Goal: Task Accomplishment & Management: Manage account settings

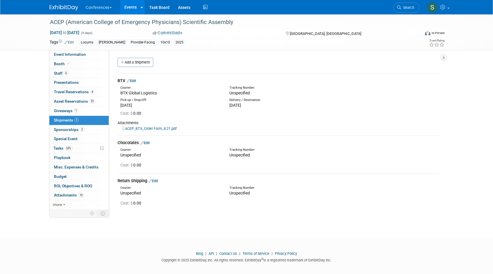
click at [136, 80] on link "Edit" at bounding box center [131, 81] width 9 height 4
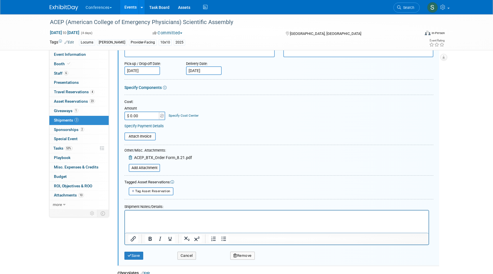
scroll to position [71, 0]
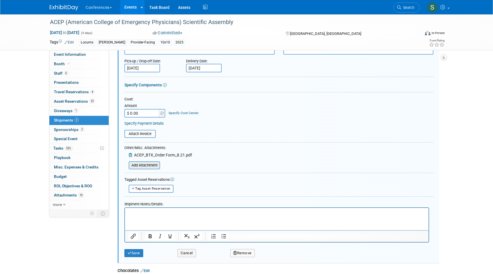
click at [152, 166] on input "file" at bounding box center [126, 165] width 68 height 7
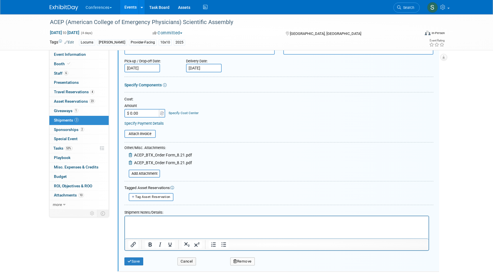
click at [130, 163] on icon at bounding box center [131, 162] width 5 height 4
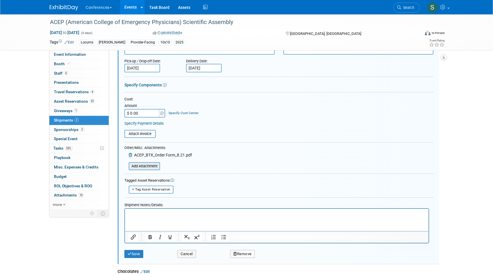
click at [133, 164] on input "file" at bounding box center [126, 165] width 68 height 7
click at [146, 165] on input "file" at bounding box center [126, 165] width 68 height 7
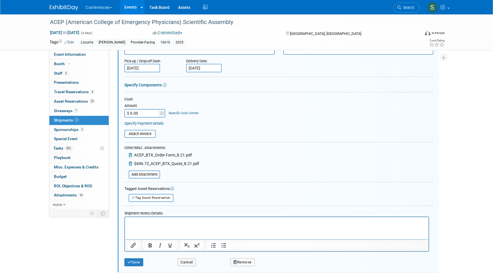
click at [146, 114] on input "$ 0.00" at bounding box center [142, 113] width 36 height 9
type input "$ 696.72"
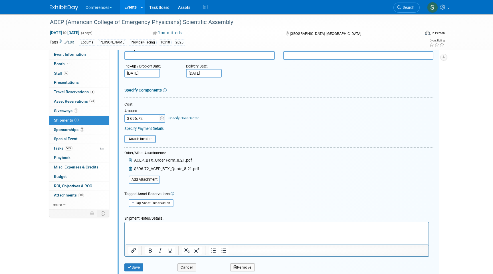
scroll to position [65, 0]
click at [126, 268] on button "Save" at bounding box center [133, 268] width 19 height 8
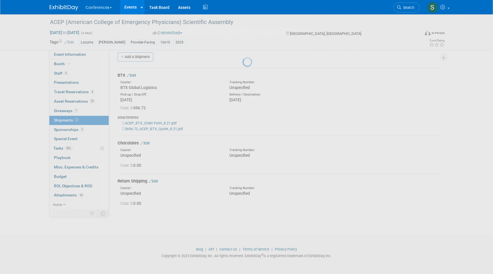
scroll to position [5, 0]
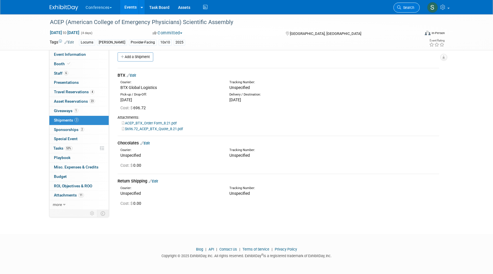
click at [411, 6] on span "Search" at bounding box center [407, 7] width 13 height 4
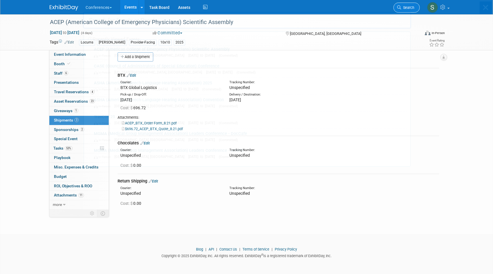
scroll to position [0, 0]
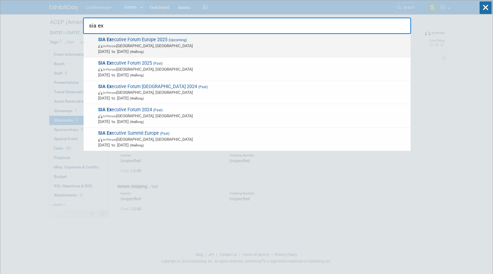
type input "sia ex"
click at [251, 43] on span "SIA Ex ecutive Forum Europe 2025 (Upcoming) In-Person England, United Kingdom D…" at bounding box center [252, 45] width 311 height 17
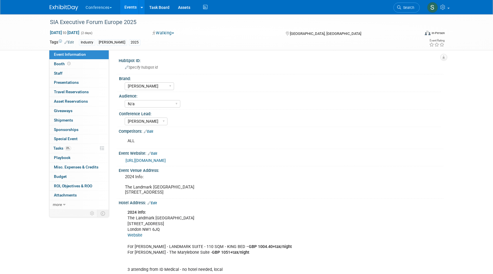
select select "[PERSON_NAME]"
select select "N/a"
select select "[PERSON_NAME]"
click at [82, 76] on link "0 Staff 0" at bounding box center [78, 73] width 59 height 9
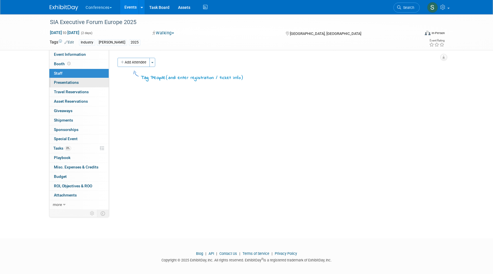
click at [82, 82] on link "0 Presentations 0" at bounding box center [78, 82] width 59 height 9
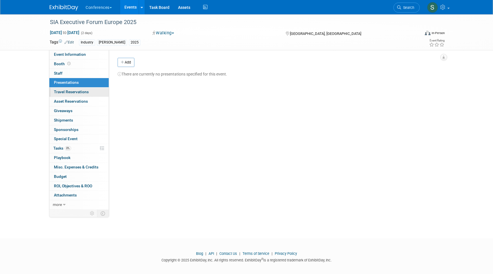
click at [84, 88] on link "0 Travel Reservations 0" at bounding box center [78, 91] width 59 height 9
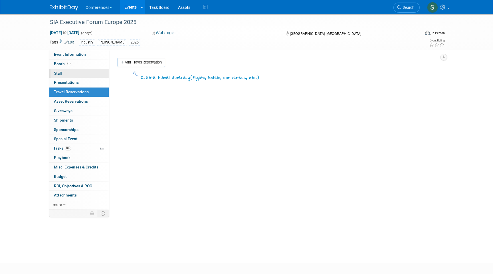
click at [71, 72] on link "0 Staff 0" at bounding box center [78, 73] width 59 height 9
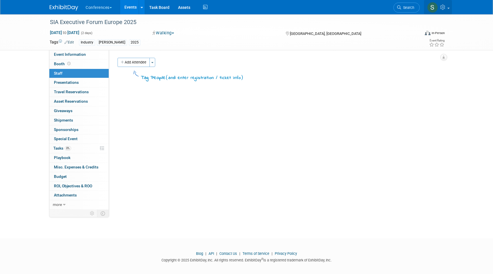
click at [447, 9] on link at bounding box center [438, 7] width 28 height 14
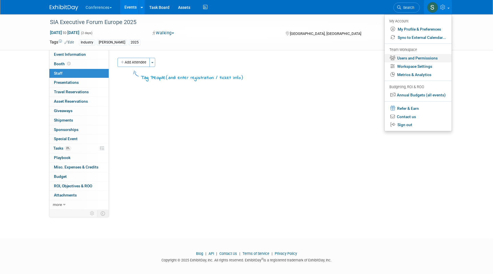
click at [421, 61] on link "Users and Permissions" at bounding box center [418, 58] width 67 height 8
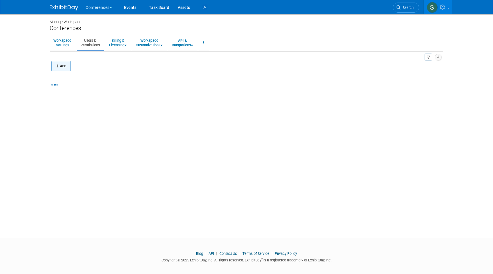
click at [56, 69] on button "Add" at bounding box center [60, 66] width 19 height 10
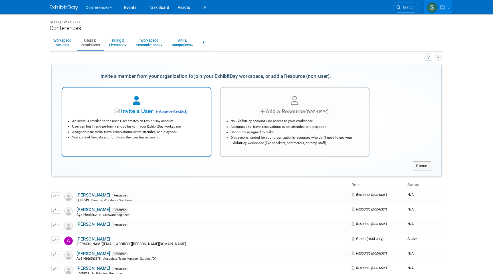
click at [190, 114] on div "Invite a User ( recommended )" at bounding box center [136, 111] width 134 height 8
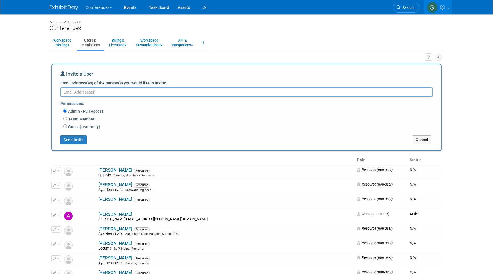
click at [119, 93] on textarea "Email address(es) of the person(s) you would like to invite:" at bounding box center [247, 92] width 372 height 10
paste textarea "Alissa.Christoforou@ayahealthcare.com"
type textarea "Alissa.Christoforou@ayahealthcare.com"
click at [85, 127] on label "Guest (read-only)" at bounding box center [83, 127] width 33 height 6
click at [67, 127] on input "Guest (read-only)" at bounding box center [65, 126] width 4 height 4
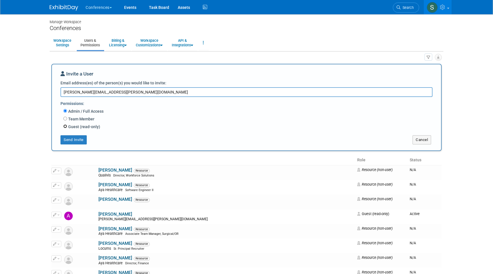
radio input "true"
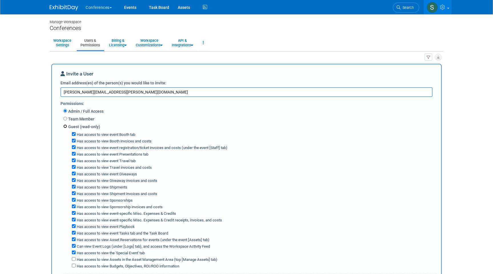
scroll to position [44, 0]
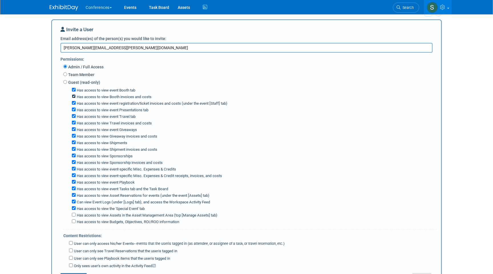
click at [74, 96] on input "Has access to view Booth invoices and costs" at bounding box center [74, 96] width 4 height 4
checkbox input "false"
click at [74, 102] on input "Has access to view event registration/ticket invoices and costs (under the even…" at bounding box center [74, 103] width 4 height 4
checkbox input "false"
click at [72, 119] on div "Has access to view Travel invoices and costs" at bounding box center [254, 122] width 365 height 7
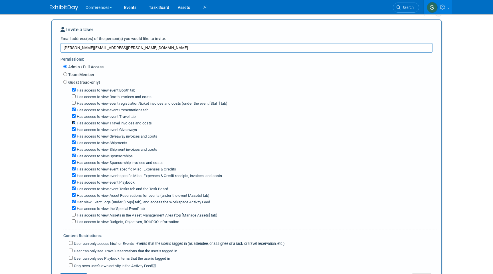
click at [73, 123] on input "Has access to view Travel invoices and costs" at bounding box center [74, 122] width 4 height 4
checkbox input "false"
click at [73, 135] on input "Has access to view Giveaway invoices and costs" at bounding box center [74, 136] width 4 height 4
checkbox input "false"
click at [73, 142] on input "Has access to view Shipments" at bounding box center [74, 142] width 4 height 4
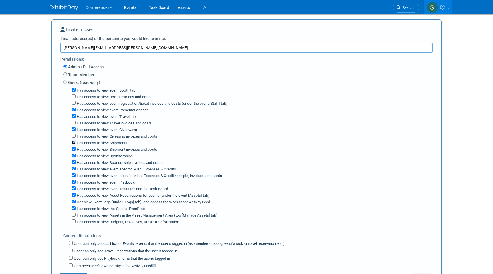
checkbox input "false"
click at [73, 160] on input "Has access to view Sponsorship invoices and costs" at bounding box center [74, 162] width 4 height 4
checkbox input "false"
click at [73, 168] on input "Has access to view event-specific Misc. Expenses & Credits" at bounding box center [74, 168] width 4 height 4
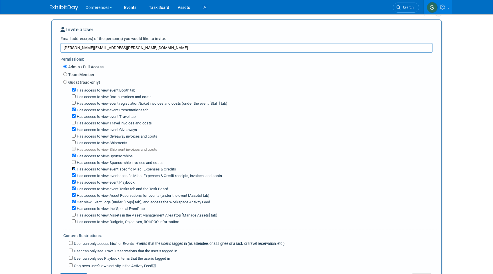
checkbox input "false"
click at [73, 180] on input "Has access to view event Playbook" at bounding box center [74, 182] width 4 height 4
checkbox input "false"
click at [73, 186] on input "Has access to view event Tasks tab and the Task Board" at bounding box center [74, 188] width 4 height 4
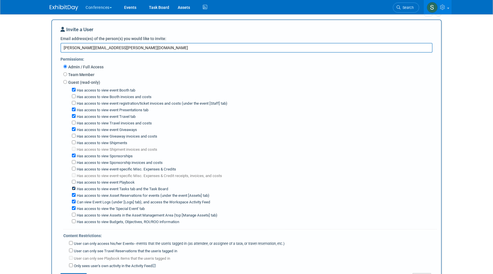
checkbox input "false"
click at [73, 193] on input "Has access to view Asset Reservations for events (under the event [Assets] tab)" at bounding box center [74, 195] width 4 height 4
checkbox input "false"
click at [72, 199] on input "Can view Event Logs (under [Logs] tab), and access the Workspace Activity Feed" at bounding box center [74, 201] width 4 height 4
checkbox input "false"
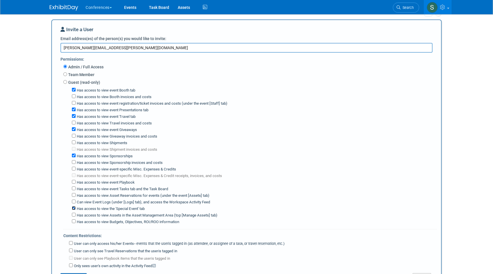
click at [73, 206] on input "Has access to view the 'Special Event' tab" at bounding box center [74, 208] width 4 height 4
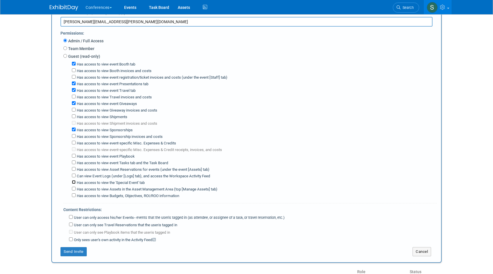
scroll to position [77, 0]
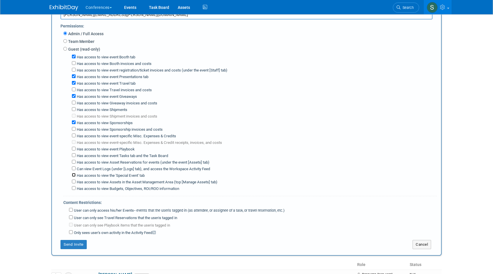
click at [74, 173] on input "Has access to view the 'Special Event' tab" at bounding box center [74, 175] width 4 height 4
checkbox input "true"
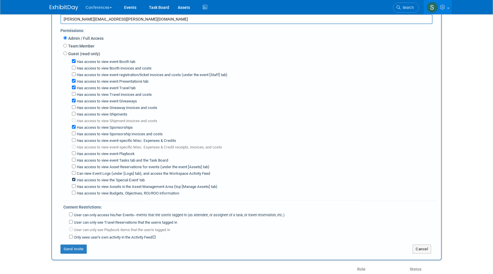
scroll to position [75, 0]
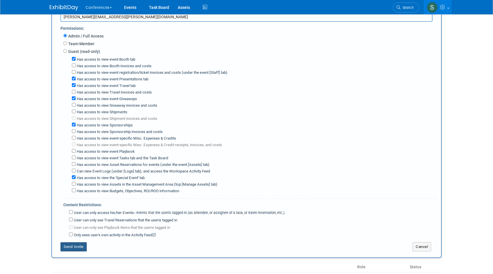
click at [85, 243] on button "Send Invite" at bounding box center [74, 246] width 26 height 9
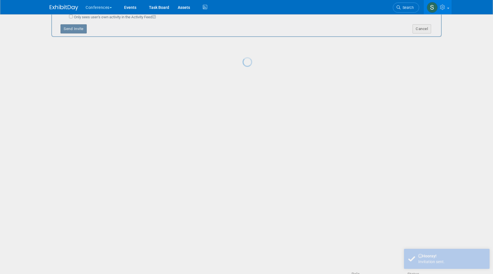
scroll to position [0, 0]
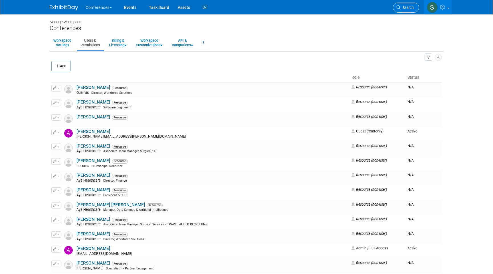
click at [399, 4] on link "Search" at bounding box center [406, 8] width 26 height 10
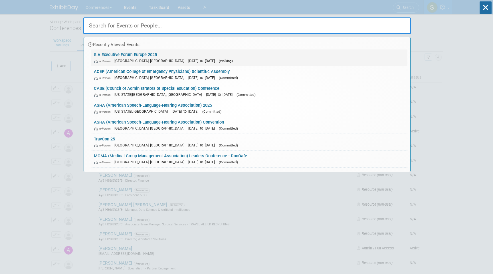
click at [188, 59] on span "[DATE] to [DATE]" at bounding box center [202, 61] width 29 height 4
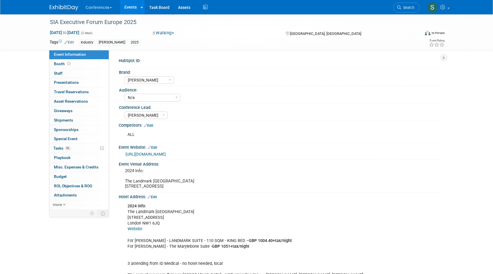
select select "[PERSON_NAME]"
select select "N/a"
select select "[PERSON_NAME]"
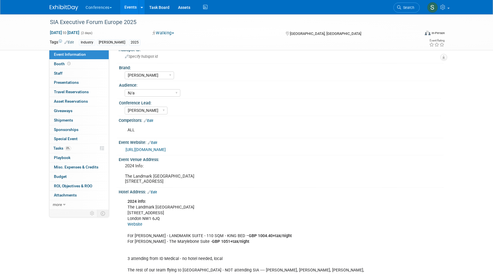
scroll to position [13, 0]
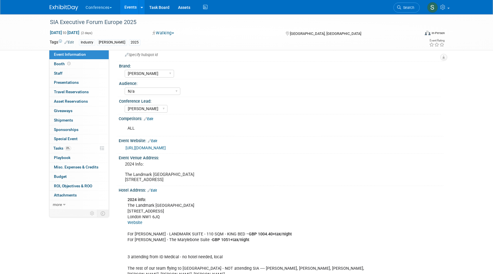
click at [166, 146] on link "[URL][DOMAIN_NAME]" at bounding box center [146, 147] width 40 height 5
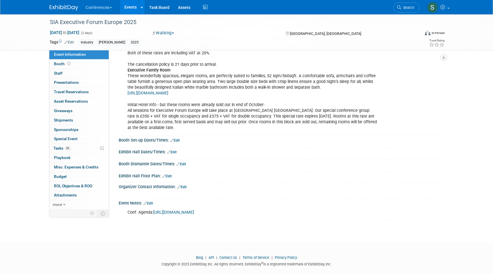
scroll to position [265, 0]
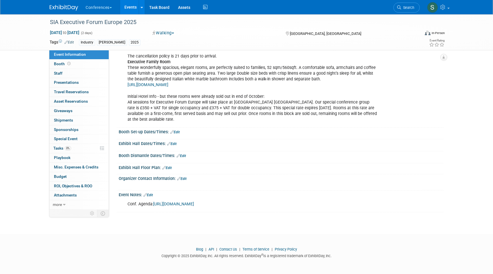
click at [151, 197] on link "Edit" at bounding box center [148, 195] width 9 height 4
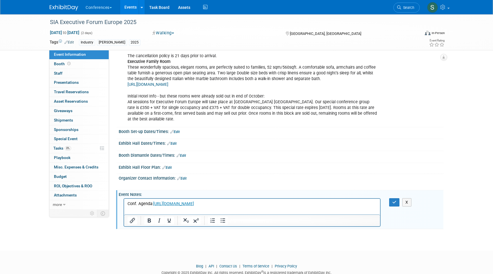
scroll to position [0, 0]
click at [394, 206] on button "button" at bounding box center [394, 202] width 11 height 8
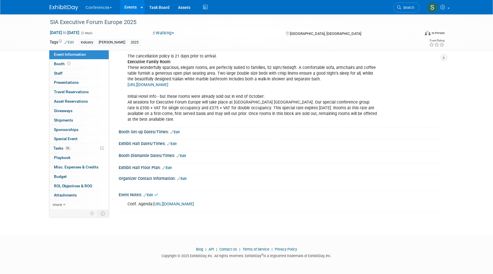
click at [150, 197] on link "Edit" at bounding box center [148, 195] width 9 height 4
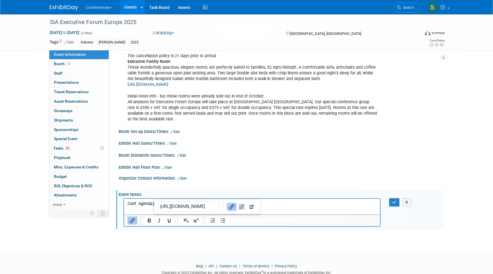
drag, startPoint x: 159, startPoint y: 212, endPoint x: 156, endPoint y: 204, distance: 8.2
click at [156, 204] on p "Conf. Agenda: https://web.cvent.com/event/7510ca7e-bfcf-4693-b451-acdf0fc3bc6a/…" at bounding box center [253, 204] width 250 height 6
click at [393, 204] on icon "button" at bounding box center [395, 202] width 4 height 4
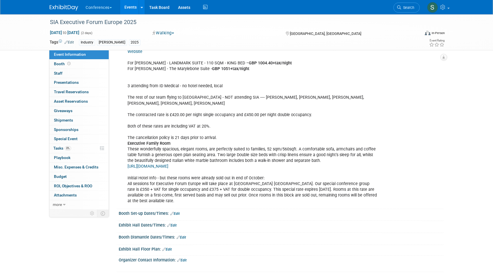
scroll to position [243, 0]
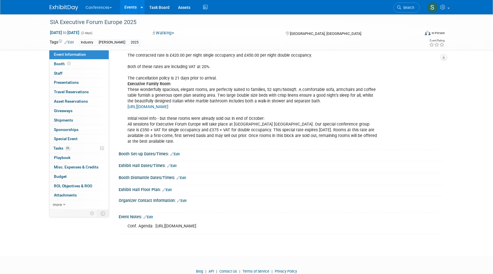
click at [175, 168] on link "Edit" at bounding box center [171, 166] width 9 height 4
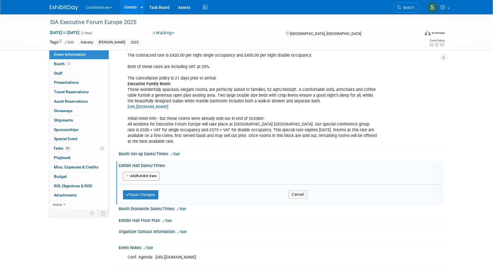
click at [147, 178] on button "Add Another Exhibit Date" at bounding box center [141, 176] width 37 height 9
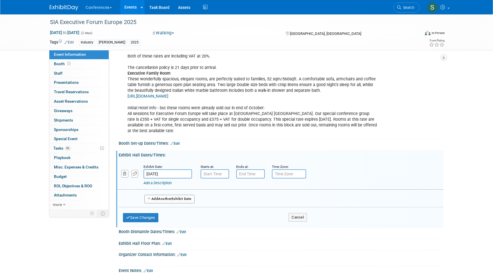
scroll to position [256, 0]
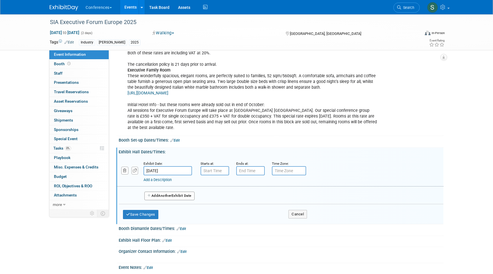
click at [163, 175] on input "Dec 2, 2025" at bounding box center [168, 170] width 49 height 9
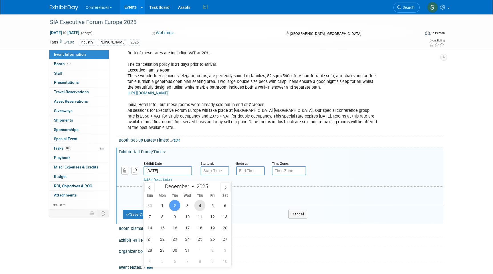
click at [199, 204] on span "4" at bounding box center [199, 205] width 11 height 11
type input "Dec 4, 2025"
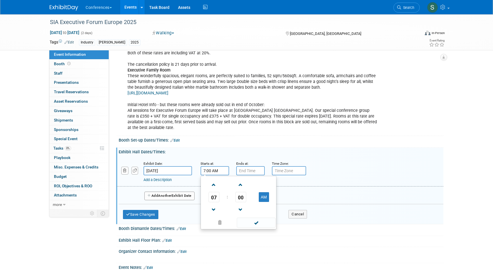
click at [218, 175] on input "7:00 AM" at bounding box center [215, 170] width 29 height 9
click at [215, 202] on span "07" at bounding box center [214, 197] width 11 height 10
click at [215, 219] on td "08" at bounding box center [211, 215] width 18 height 15
click at [247, 202] on td "00" at bounding box center [241, 197] width 24 height 10
click at [241, 202] on span "00" at bounding box center [241, 197] width 11 height 10
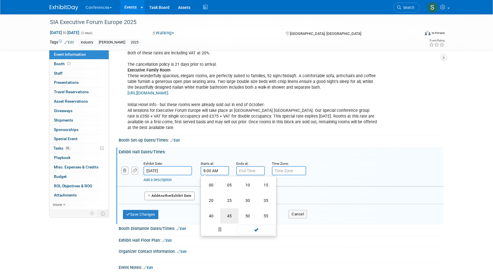
click at [237, 219] on td "45" at bounding box center [229, 215] width 18 height 15
type input "8:45 AM"
click at [246, 174] on input "7:00 PM" at bounding box center [250, 170] width 29 height 9
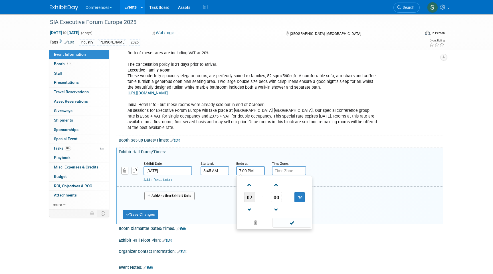
click at [250, 200] on span "07" at bounding box center [249, 197] width 11 height 10
click at [264, 217] on td "09" at bounding box center [265, 215] width 18 height 15
click at [277, 202] on span "00" at bounding box center [276, 197] width 11 height 10
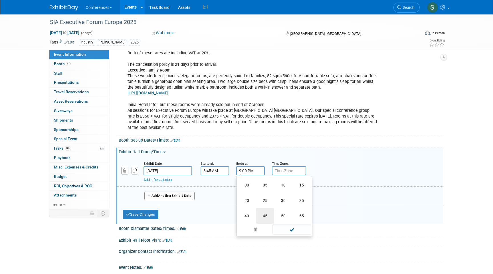
click at [262, 223] on td "45" at bounding box center [265, 215] width 18 height 15
type input "9:45 PM"
click at [161, 182] on link "Add a Description" at bounding box center [158, 179] width 28 height 4
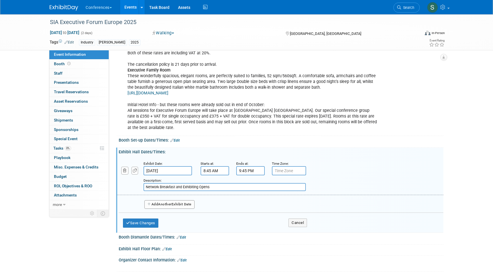
type input "Network Breakfast and Exhibiting Opens"
click at [169, 206] on span "Another" at bounding box center [164, 204] width 13 height 4
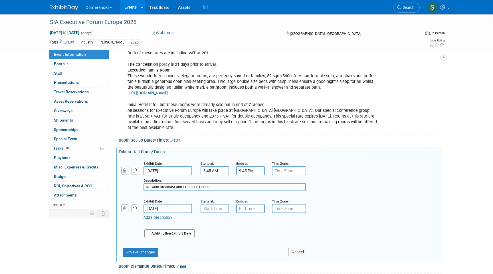
scroll to position [272, 0]
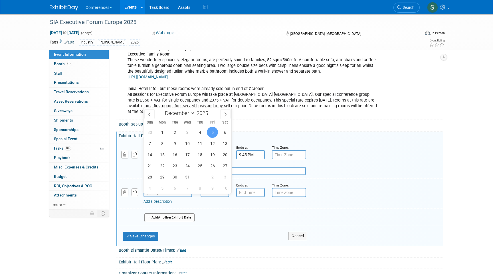
click at [164, 197] on input "Dec 5, 2025" at bounding box center [168, 192] width 49 height 9
click at [198, 133] on span "4" at bounding box center [199, 131] width 11 height 11
type input "Dec 4, 2025"
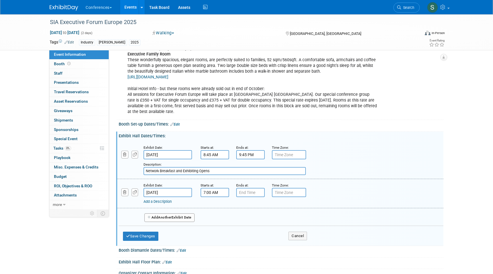
click at [212, 197] on input "7:00 AM" at bounding box center [215, 192] width 29 height 9
click at [214, 220] on span "07" at bounding box center [214, 218] width 11 height 10
click at [230, 241] on td "09" at bounding box center [229, 237] width 18 height 15
type input "9:00 AM"
click at [251, 197] on input "7:00 PM" at bounding box center [250, 192] width 29 height 9
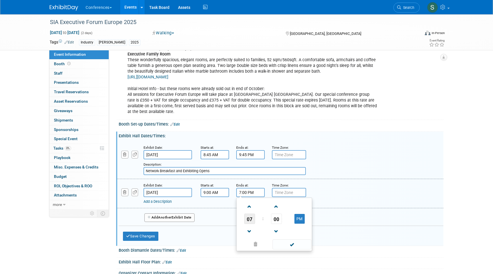
click at [250, 222] on span "07" at bounding box center [249, 218] width 11 height 10
click at [303, 214] on td "03" at bounding box center [302, 206] width 18 height 15
click at [276, 223] on span "00" at bounding box center [276, 218] width 11 height 10
click at [282, 228] on td "30" at bounding box center [283, 221] width 18 height 15
type input "3:30 PM"
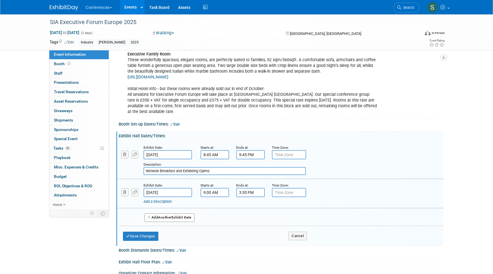
click at [253, 188] on div "Ends at:" at bounding box center [249, 185] width 27 height 6
click at [158, 203] on link "Add a Description" at bounding box center [158, 201] width 28 height 4
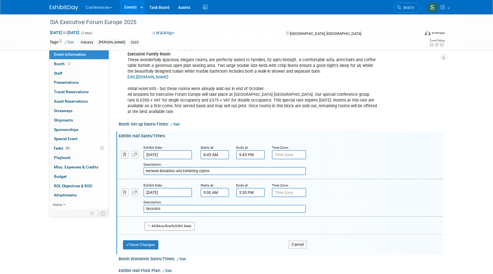
type input "Sessions"
click at [158, 230] on button "Add Another Exhibit Date" at bounding box center [169, 226] width 50 height 9
select select "11"
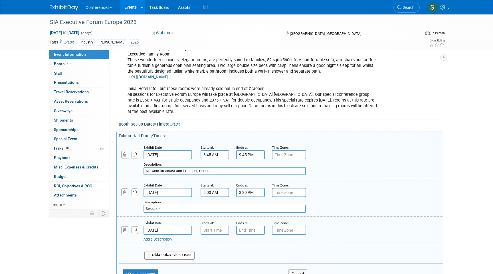
click at [158, 234] on input "Dec 5, 2025" at bounding box center [168, 229] width 49 height 9
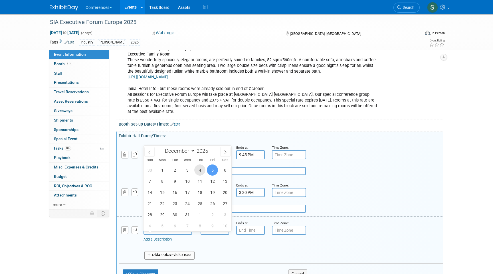
click at [198, 170] on span "4" at bounding box center [199, 169] width 11 height 11
type input "Dec 4, 2025"
click at [200, 169] on span "4" at bounding box center [199, 169] width 11 height 11
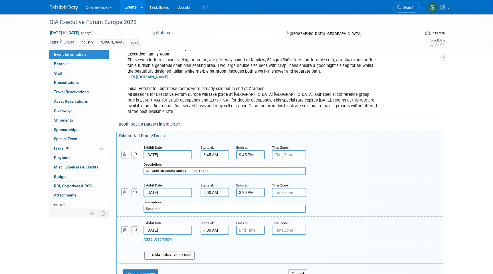
click at [214, 234] on input "7:00 AM" at bounding box center [215, 229] width 29 height 9
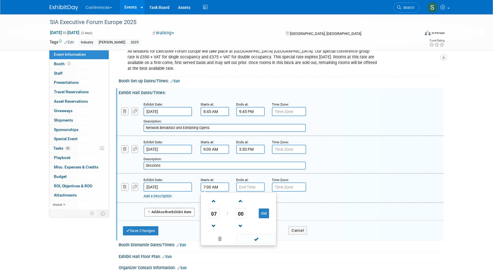
scroll to position [334, 0]
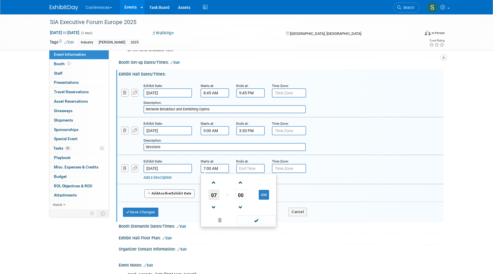
click at [214, 200] on span "07" at bounding box center [214, 194] width 11 height 10
click at [229, 190] on td "01" at bounding box center [229, 182] width 18 height 15
click at [263, 199] on button "AM" at bounding box center [264, 195] width 10 height 10
type input "1:00 PM"
click at [251, 173] on input "7:00 PM" at bounding box center [250, 168] width 29 height 9
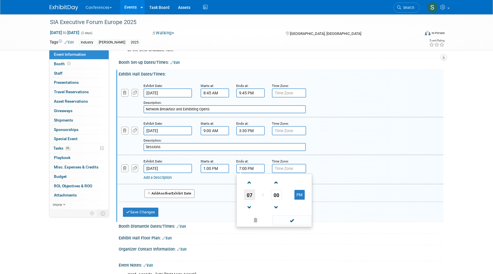
click at [250, 197] on span "07" at bounding box center [249, 194] width 11 height 10
click at [280, 189] on td "02" at bounding box center [283, 182] width 18 height 15
click at [298, 199] on button "PM" at bounding box center [300, 195] width 10 height 10
click at [303, 199] on button "AM" at bounding box center [300, 195] width 10 height 10
click at [282, 200] on span "00" at bounding box center [276, 194] width 11 height 10
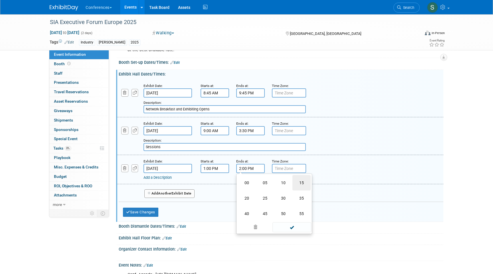
click at [299, 189] on td "15" at bounding box center [302, 182] width 18 height 15
type input "2:15 PM"
click at [158, 179] on link "Add a Description" at bounding box center [158, 177] width 28 height 4
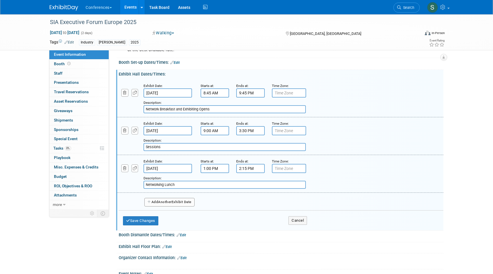
type input "Networking Lunch"
click at [155, 205] on button "Add Another Exhibit Date" at bounding box center [169, 202] width 50 height 9
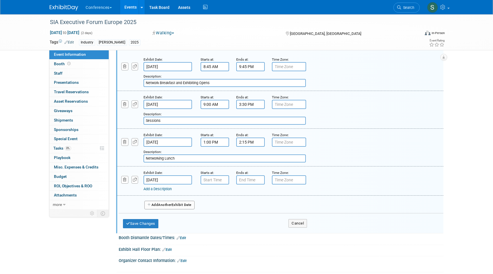
scroll to position [365, 0]
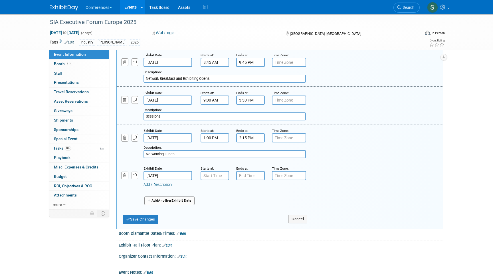
click at [157, 180] on input "Dec 5, 2025" at bounding box center [168, 175] width 49 height 9
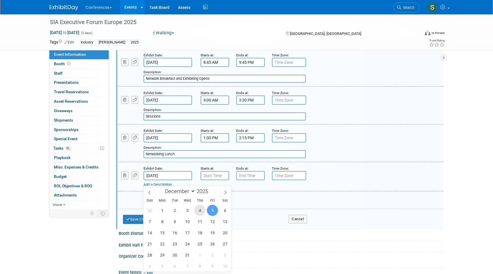
click at [198, 209] on span "4" at bounding box center [199, 209] width 11 height 11
type input "Dec 4, 2025"
click at [214, 180] on input "7:00 AM" at bounding box center [215, 175] width 29 height 9
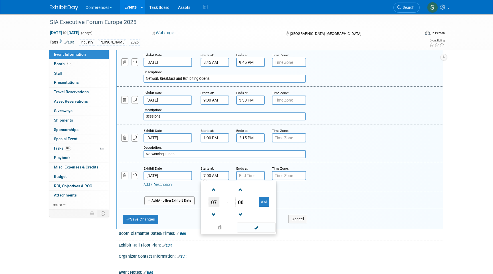
click at [214, 207] on span "07" at bounding box center [214, 201] width 11 height 10
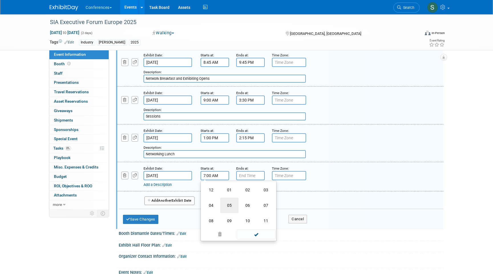
click at [228, 209] on td "05" at bounding box center [229, 204] width 18 height 15
click at [241, 207] on span "00" at bounding box center [241, 201] width 11 height 10
click at [266, 197] on td "15" at bounding box center [266, 189] width 18 height 15
click at [263, 212] on td at bounding box center [264, 214] width 23 height 15
click at [263, 206] on button "AM" at bounding box center [264, 202] width 10 height 10
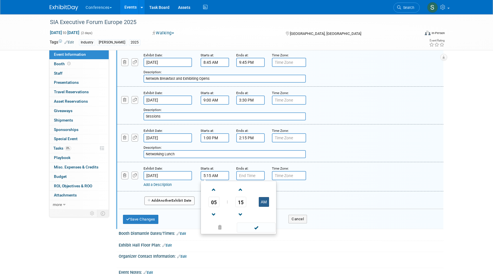
type input "5:15 PM"
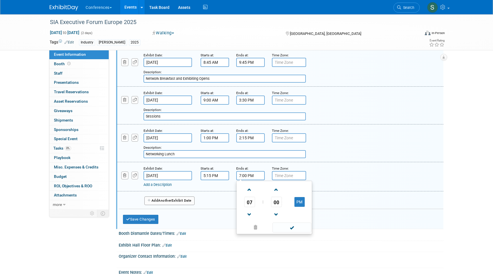
click at [254, 180] on input "7:00 PM" at bounding box center [250, 175] width 29 height 9
click at [254, 207] on span "07" at bounding box center [249, 201] width 11 height 10
click at [281, 212] on td "06" at bounding box center [283, 204] width 18 height 15
click at [278, 207] on span "00" at bounding box center [276, 201] width 11 height 10
click at [268, 227] on td "45" at bounding box center [265, 220] width 18 height 15
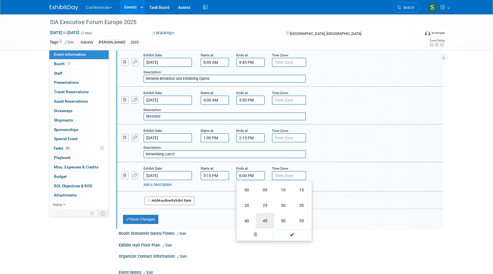
type input "6:45 PM"
click at [265, 173] on div "Ends at: 6:45 PM" at bounding box center [250, 172] width 36 height 15
click at [166, 186] on link "Add a Description" at bounding box center [158, 184] width 28 height 4
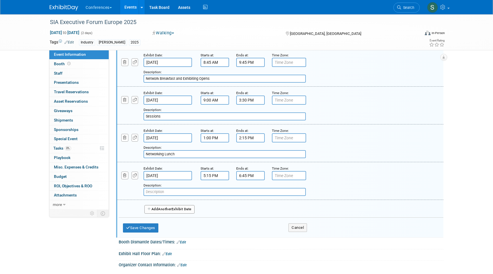
click at [165, 196] on input "text" at bounding box center [225, 192] width 162 height 8
paste input "Networking Reception Honouring 2024 Staffing 100 Europe & Global Power 150"
type input "Networking Reception Honouring 2024 Staffing 100 Europe & Global Power 150"
click at [161, 211] on span "Another" at bounding box center [164, 209] width 13 height 4
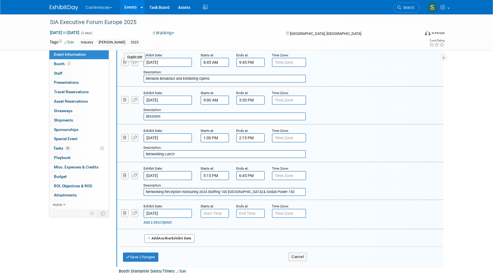
click at [134, 66] on button "button" at bounding box center [135, 62] width 7 height 8
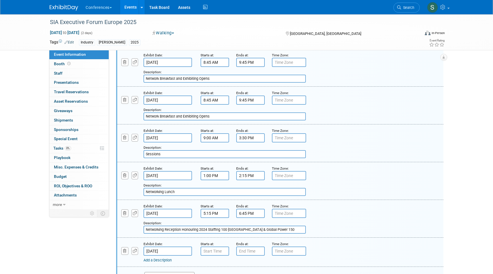
click at [158, 103] on input "Dec 4, 2025" at bounding box center [168, 99] width 49 height 9
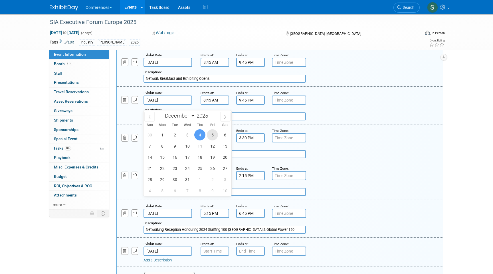
click at [212, 134] on span "5" at bounding box center [212, 134] width 11 height 11
type input "Dec 5, 2025"
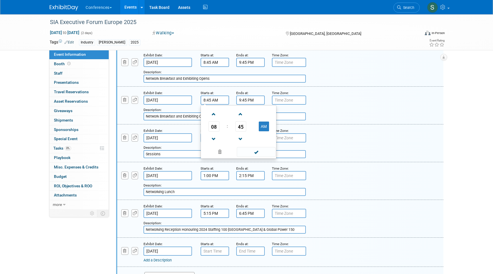
click at [211, 104] on input "8:45 AM" at bounding box center [215, 99] width 29 height 9
click at [238, 128] on span "45" at bounding box center [241, 126] width 11 height 10
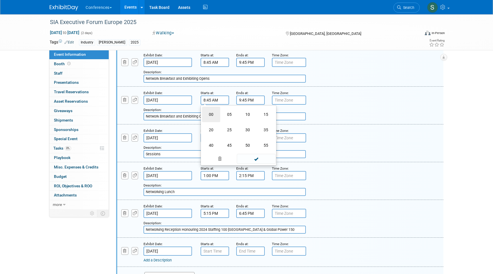
click at [210, 121] on td "00" at bounding box center [211, 113] width 18 height 15
type input "8:00 AM"
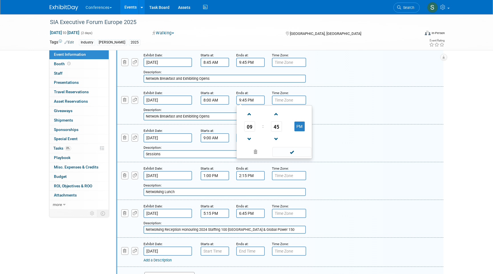
click at [255, 104] on input "9:45 PM" at bounding box center [250, 99] width 29 height 9
click at [277, 126] on span "45" at bounding box center [276, 126] width 11 height 10
click at [242, 120] on td "00" at bounding box center [247, 113] width 18 height 15
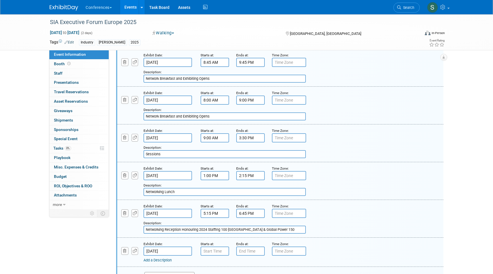
click at [323, 107] on div "Add a Description Description: Network Breakfast and Exhibiting Opens" at bounding box center [280, 105] width 335 height 31
click at [243, 104] on input "9:00 PM" at bounding box center [250, 99] width 29 height 9
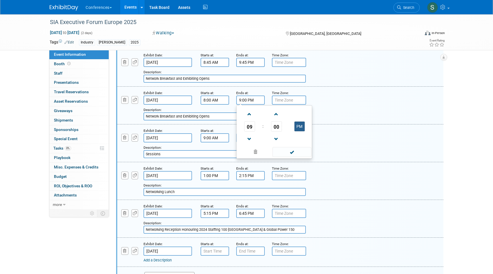
click at [299, 131] on button "PM" at bounding box center [300, 126] width 10 height 10
type input "9:00 AM"
click at [325, 124] on div "Exhibit Date: Dec 5, 2025 Starts at: 8:00 AM Ends at: 9:00 AM 09 : 00 AM 12 01 …" at bounding box center [280, 106] width 327 height 38
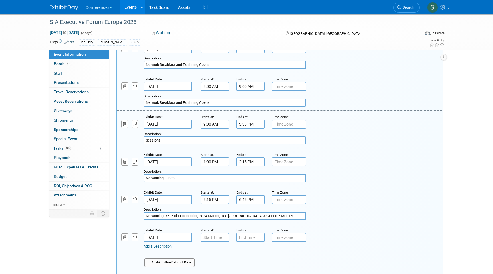
scroll to position [384, 0]
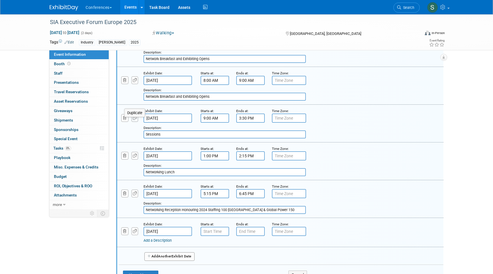
click at [132, 122] on button "button" at bounding box center [135, 118] width 7 height 8
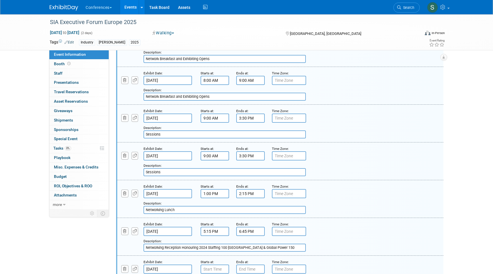
click at [165, 160] on input "Dec 4, 2025" at bounding box center [168, 155] width 49 height 9
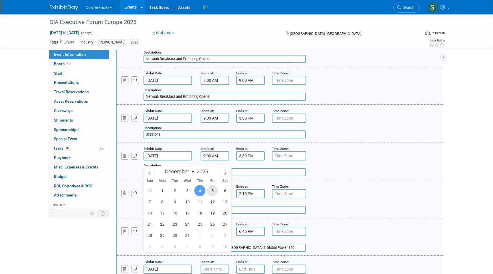
click at [212, 190] on span "5" at bounding box center [212, 190] width 11 height 11
type input "Dec 5, 2025"
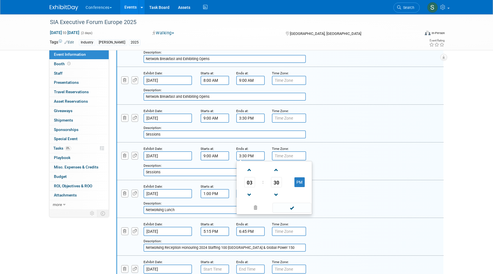
click at [246, 160] on input "3:30 PM" at bounding box center [250, 155] width 29 height 9
click at [272, 186] on span "30" at bounding box center [276, 182] width 11 height 10
click at [248, 173] on td "00" at bounding box center [247, 169] width 18 height 15
click at [247, 172] on span at bounding box center [250, 170] width 10 height 10
click at [252, 192] on link at bounding box center [249, 194] width 11 height 15
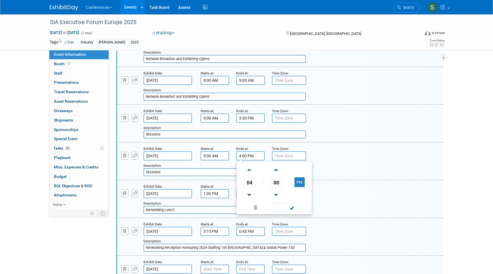
type input "3:00 PM"
click at [300, 212] on span at bounding box center [292, 207] width 39 height 10
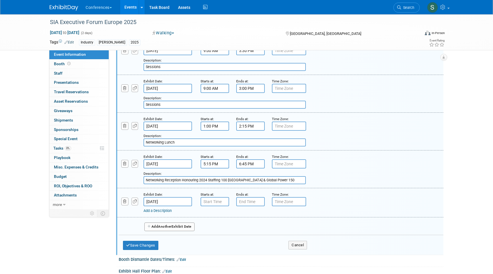
scroll to position [454, 0]
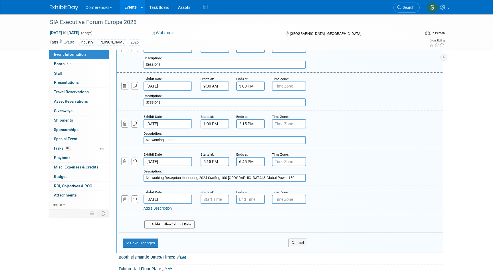
click at [134, 125] on icon "button" at bounding box center [135, 124] width 4 height 4
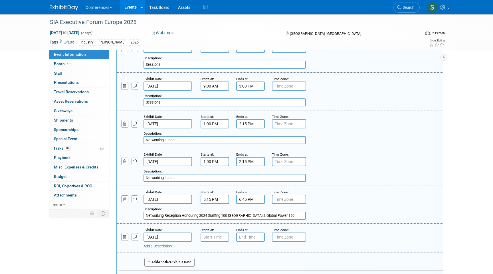
click at [211, 166] on input "1:00 PM" at bounding box center [215, 161] width 29 height 9
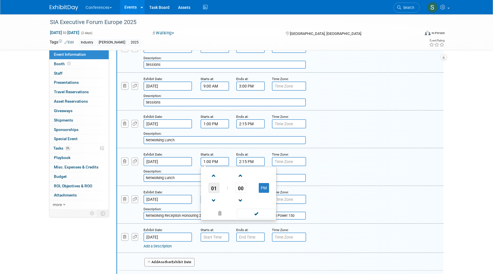
click at [216, 189] on span "01" at bounding box center [214, 187] width 11 height 10
click at [212, 180] on td "12" at bounding box center [211, 175] width 18 height 15
type input "12:00 PM"
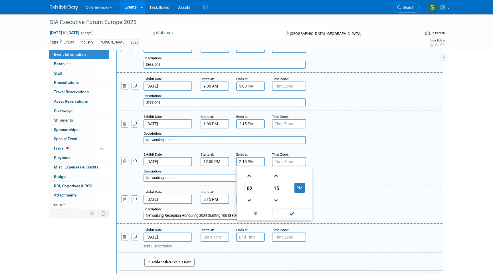
click at [248, 165] on input "2:15 PM" at bounding box center [250, 161] width 29 height 9
click at [250, 193] on span "02" at bounding box center [249, 187] width 11 height 10
click at [268, 183] on td "01" at bounding box center [265, 175] width 18 height 15
click at [279, 193] on span "15" at bounding box center [276, 187] width 11 height 10
click at [284, 195] on td "30" at bounding box center [283, 190] width 18 height 15
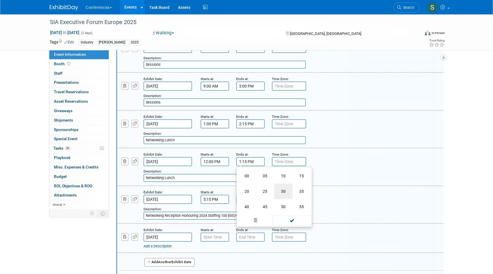
type input "1:30 PM"
click at [344, 169] on div "Add a Description Description: Networking Lunch" at bounding box center [280, 166] width 335 height 31
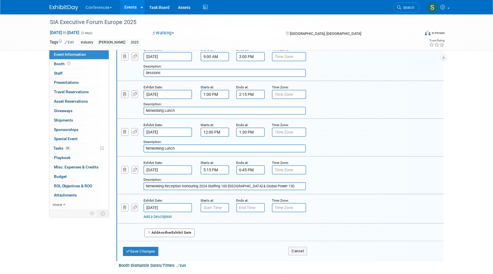
scroll to position [499, 0]
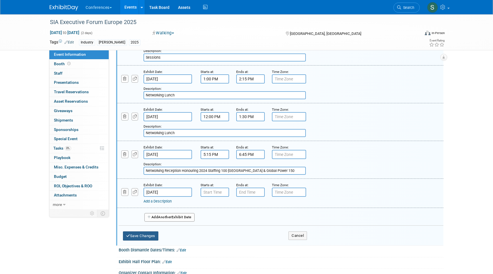
click at [147, 240] on button "Save Changes" at bounding box center [140, 235] width 35 height 9
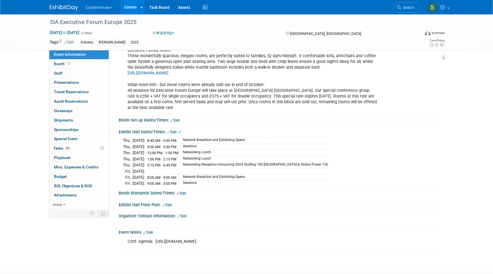
scroll to position [262, 0]
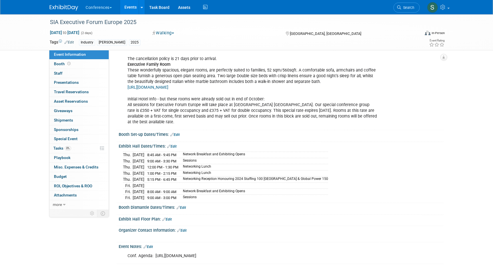
click at [154, 188] on td at bounding box center [161, 185] width 35 height 6
click at [174, 148] on link "Edit" at bounding box center [171, 146] width 9 height 4
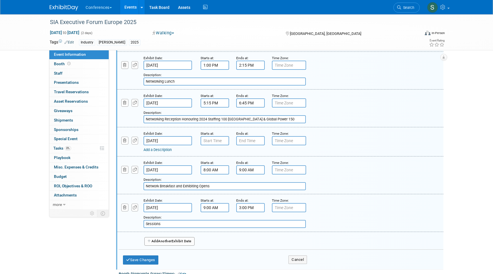
scroll to position [477, 0]
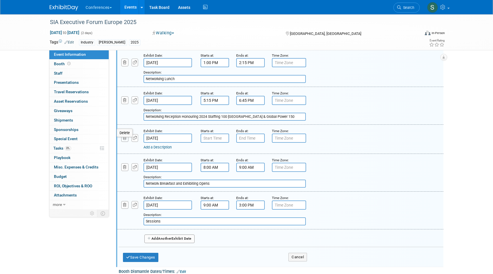
click at [126, 140] on icon "button" at bounding box center [125, 138] width 4 height 4
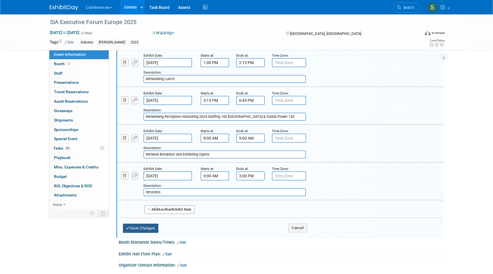
click at [146, 232] on button "Save Changes" at bounding box center [140, 227] width 35 height 9
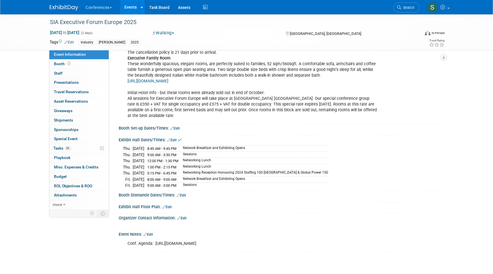
scroll to position [266, 0]
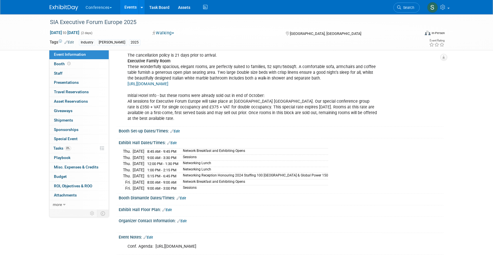
click at [175, 145] on link "Edit" at bounding box center [171, 143] width 9 height 4
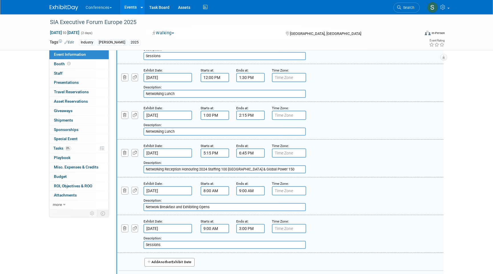
scroll to position [427, 0]
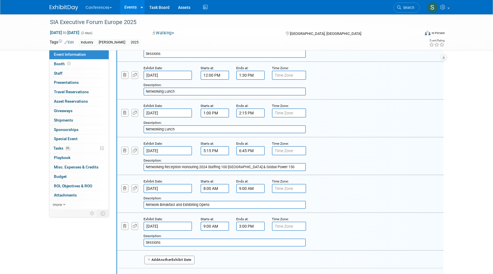
click at [164, 115] on input "Dec 4, 2025" at bounding box center [168, 112] width 49 height 9
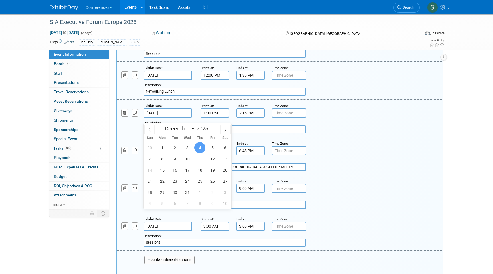
click at [175, 76] on input "Dec 4, 2025" at bounding box center [168, 75] width 49 height 9
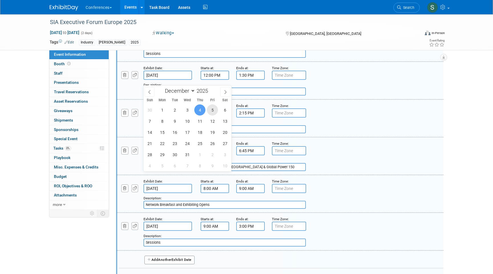
click at [214, 111] on span "5" at bounding box center [212, 109] width 11 height 11
type input "Dec 5, 2025"
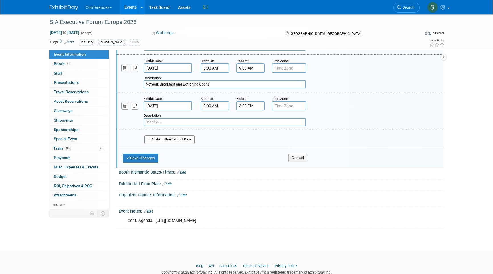
scroll to position [574, 0]
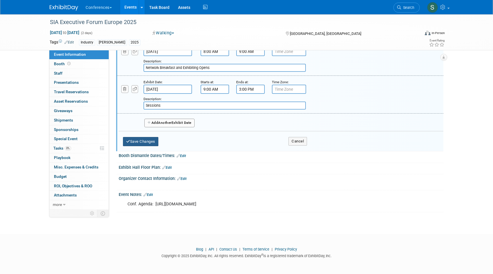
click at [142, 137] on button "Save Changes" at bounding box center [140, 141] width 35 height 9
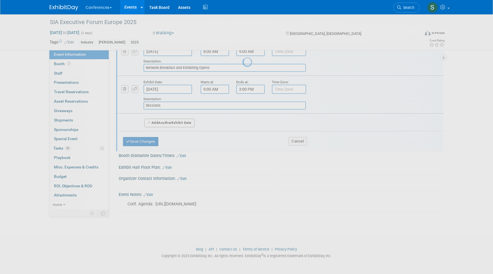
scroll to position [275, 0]
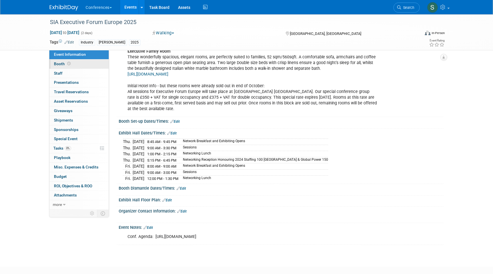
click at [70, 64] on icon at bounding box center [68, 63] width 3 height 3
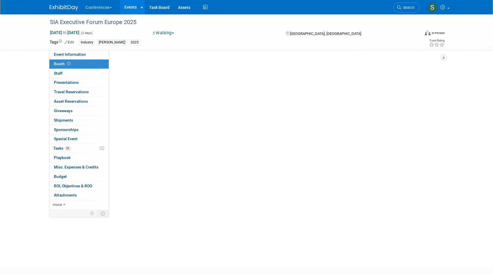
scroll to position [0, 0]
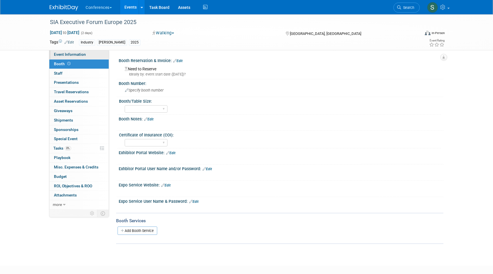
click at [73, 55] on span "Event Information" at bounding box center [70, 54] width 32 height 5
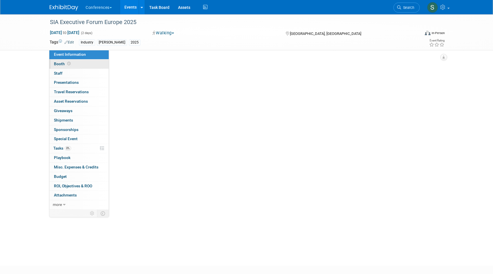
select select "[PERSON_NAME]"
select select "N/a"
select select "[PERSON_NAME]"
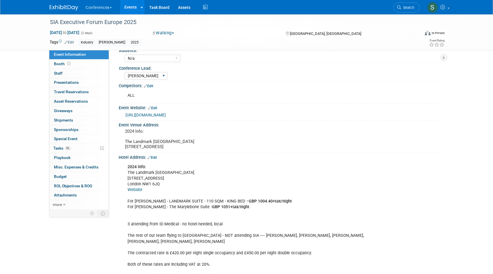
scroll to position [46, 0]
click at [156, 159] on link "Edit" at bounding box center [152, 157] width 9 height 4
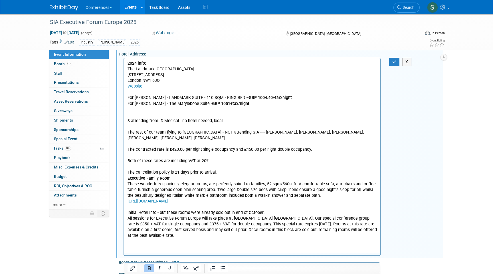
scroll to position [150, 0]
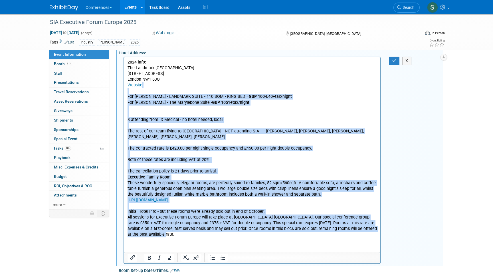
drag, startPoint x: 158, startPoint y: 235, endPoint x: 124, endPoint y: 94, distance: 145.6
click at [124, 94] on html "2024 info: The Landmark London 222 Marylebone Road London NW1 6JQ Website For A…" at bounding box center [252, 147] width 256 height 180
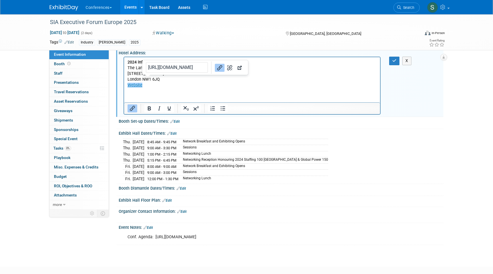
click at [150, 86] on p "2024 info: The Landmark London 222 Marylebone Road London NW1 6JQ Website﻿" at bounding box center [253, 73] width 250 height 29
click at [135, 86] on p "2024 info: The Landmark London 222 Marylebone Road London NW1 6JQ Website" at bounding box center [253, 73] width 250 height 29
click at [134, 112] on icon "Insert/edit link" at bounding box center [132, 108] width 7 height 7
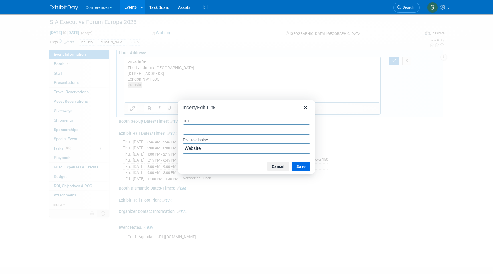
type input "https://www.landmarklondon.co.uk/"
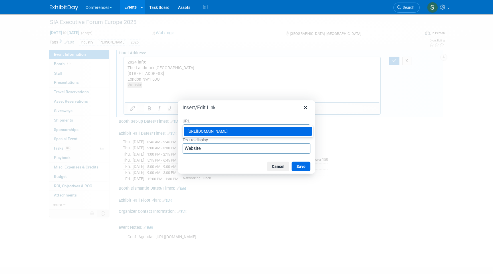
click at [255, 134] on div "https://www.landmarklondon.co.uk/" at bounding box center [249, 131] width 122 height 7
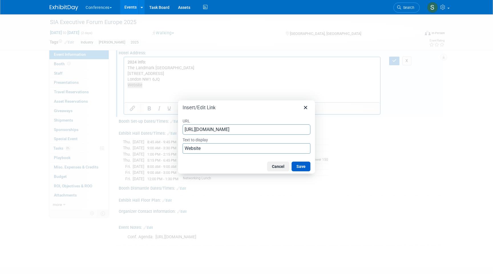
click at [300, 166] on button "Save" at bounding box center [301, 166] width 19 height 10
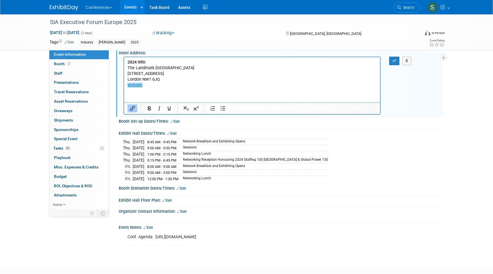
click at [193, 88] on html "2024 info: The Landmark London 222 Marylebone Road London NW1 6JQ Website" at bounding box center [252, 72] width 256 height 31
click at [397, 65] on button "button" at bounding box center [394, 61] width 11 height 8
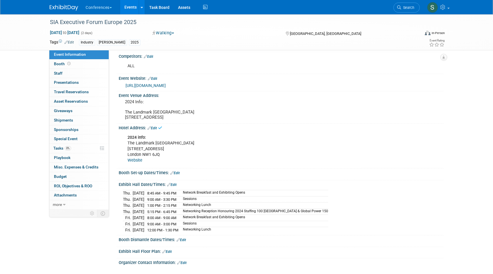
scroll to position [72, 0]
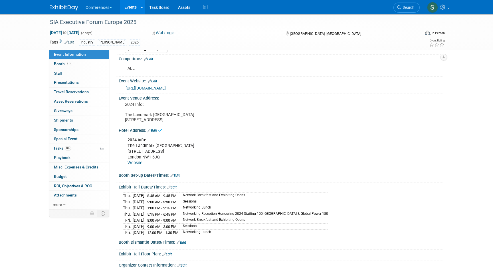
click at [157, 132] on link "Edit" at bounding box center [152, 130] width 9 height 4
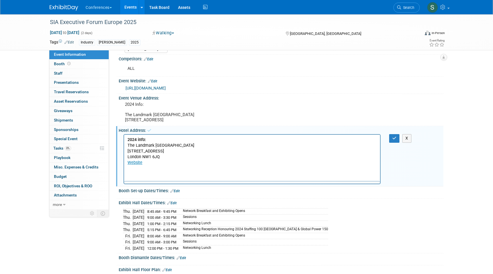
scroll to position [0, 0]
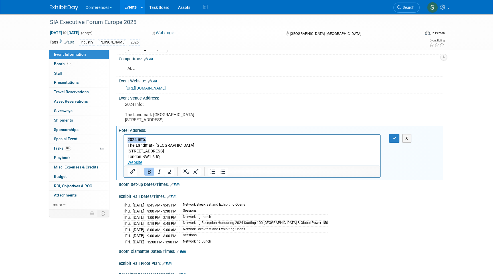
drag, startPoint x: 148, startPoint y: 138, endPoint x: 120, endPoint y: 138, distance: 28.6
click at [124, 138] on html "2024 info: The Landmark London 222 Marylebone Road London NW1 6JQ Website" at bounding box center [252, 149] width 256 height 31
click at [128, 145] on p "The Landmark London 222 Marylebone Road London NW1 6JQ Website" at bounding box center [253, 151] width 250 height 29
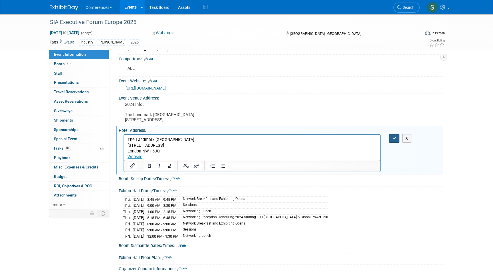
click at [396, 140] on icon "button" at bounding box center [395, 138] width 4 height 4
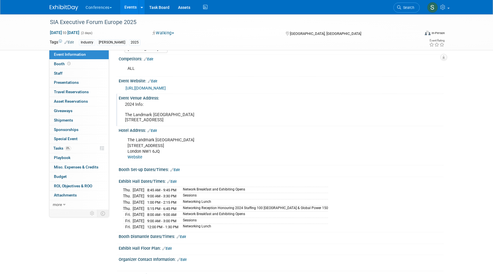
click at [138, 106] on pre "2024 Info: The Landmark London 222 Marylebone Road London NW1 6JQ" at bounding box center [186, 112] width 123 height 21
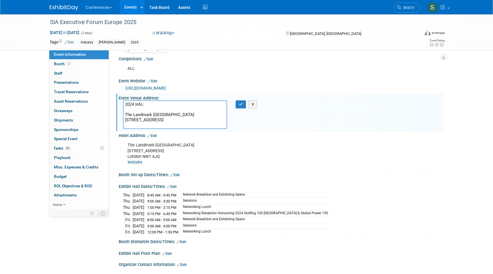
drag, startPoint x: 125, startPoint y: 114, endPoint x: 124, endPoint y: 102, distance: 12.3
click at [124, 102] on textarea "2024 Info: The Landmark London 222 Marylebone Road London NW1 6JQ" at bounding box center [175, 114] width 104 height 29
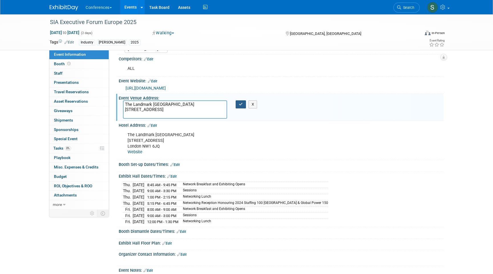
type textarea "The Landmark London 222 Marylebone Road London NW1 6JQ"
click at [243, 106] on button "button" at bounding box center [241, 104] width 10 height 8
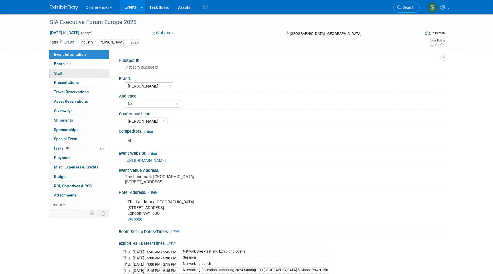
click at [64, 75] on link "0 Staff 0" at bounding box center [78, 73] width 59 height 9
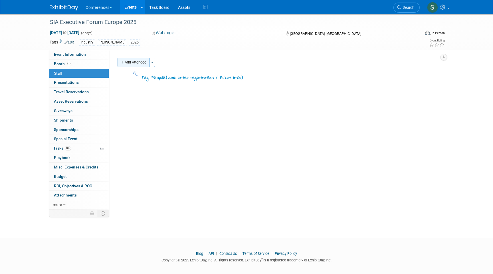
click at [138, 64] on button "Add Attendee" at bounding box center [134, 62] width 32 height 9
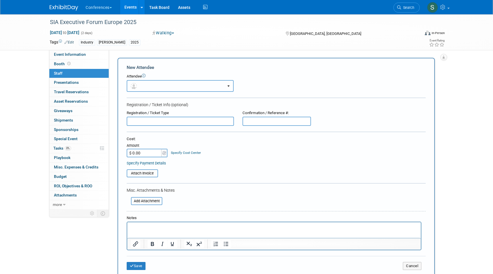
click at [149, 85] on button "button" at bounding box center [180, 86] width 107 height 12
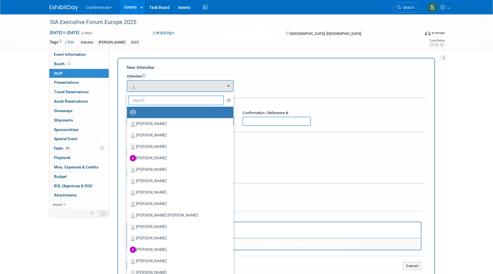
click at [146, 98] on input "text" at bounding box center [176, 100] width 96 height 10
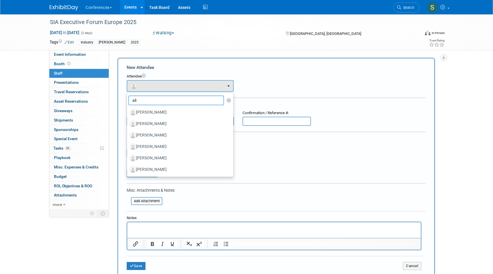
type input "ali"
click at [258, 90] on div "Attendee <img src="https://www.exhibitday.com/Images/Unassigned-User-Icon.png" …" at bounding box center [276, 83] width 299 height 18
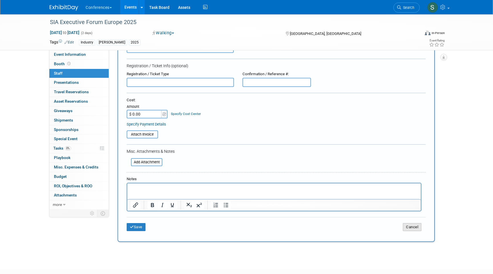
click at [412, 227] on button "Cancel" at bounding box center [412, 227] width 19 height 8
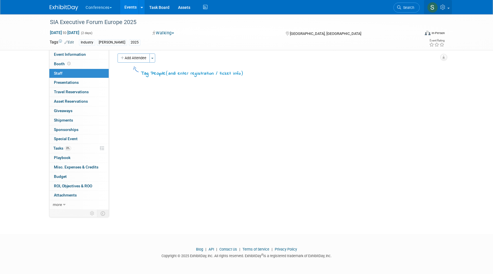
click at [446, 8] on icon at bounding box center [444, 7] width 7 height 5
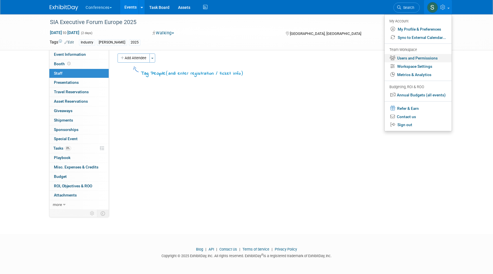
click at [412, 57] on link "Users and Permissions" at bounding box center [418, 58] width 67 height 8
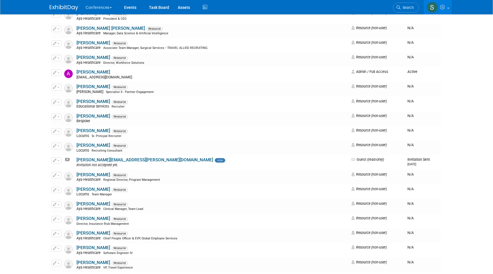
scroll to position [188, 0]
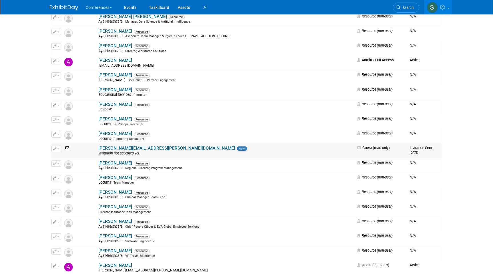
click at [57, 148] on span "button" at bounding box center [58, 148] width 2 height 1
click at [65, 157] on link "Edit" at bounding box center [74, 158] width 45 height 8
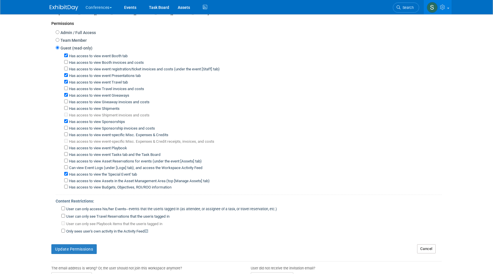
scroll to position [58, 0]
click at [64, 206] on input "User can only access his/her Events -- events that the user either created, or …" at bounding box center [63, 208] width 4 height 4
checkbox input "true"
click at [63, 213] on input "User can only see Travel Reservations that the user either created, or is tagge…" at bounding box center [63, 215] width 4 height 4
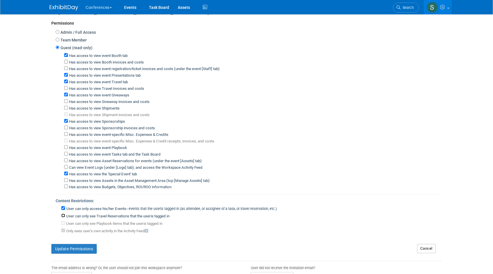
checkbox input "true"
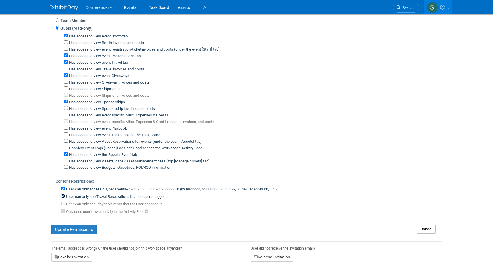
scroll to position [87, 0]
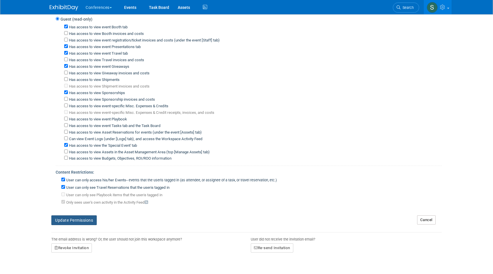
click at [86, 215] on button "Update Permissions" at bounding box center [73, 220] width 45 height 10
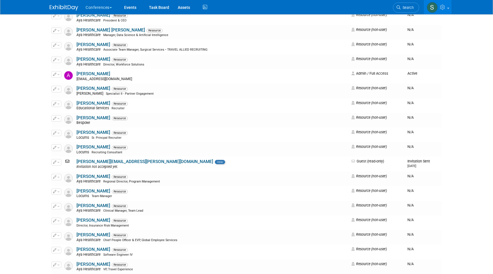
scroll to position [196, 0]
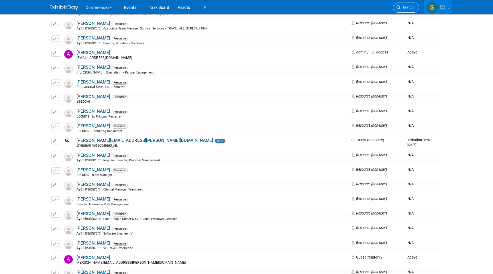
click at [395, 9] on link "Search" at bounding box center [406, 8] width 26 height 10
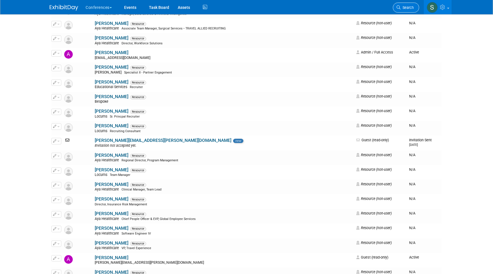
scroll to position [0, 0]
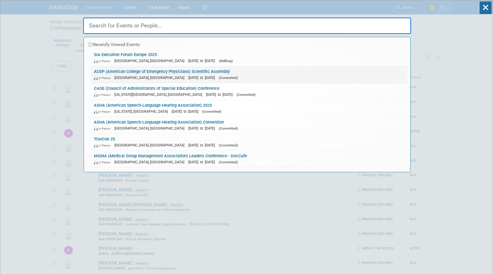
click at [143, 77] on span "[GEOGRAPHIC_DATA], [GEOGRAPHIC_DATA]" at bounding box center [150, 77] width 73 height 4
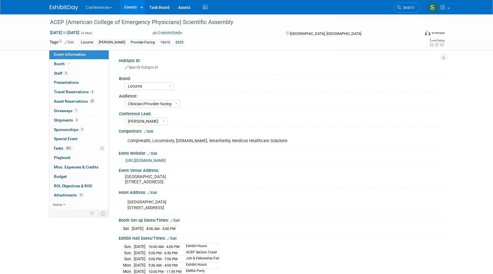
select select "Locums"
select select "Clinician/Provider-facing"
select select "[PERSON_NAME]"
click at [80, 122] on link "3 Shipments 3" at bounding box center [78, 120] width 59 height 9
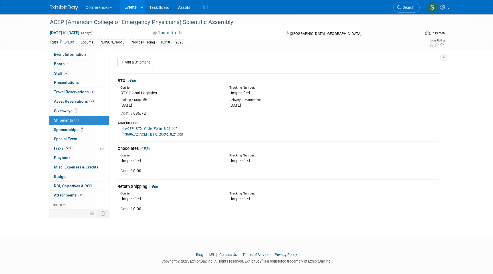
click at [135, 80] on link "Edit" at bounding box center [131, 81] width 9 height 4
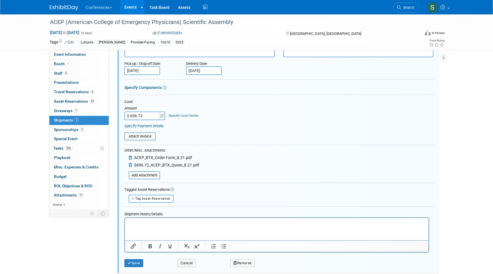
scroll to position [70, 0]
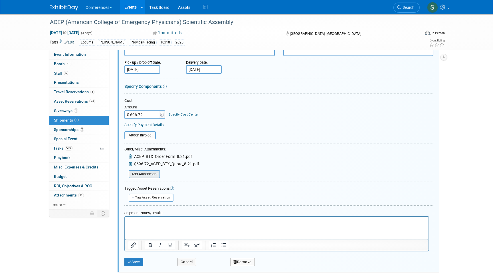
click at [153, 176] on input "file" at bounding box center [126, 173] width 68 height 7
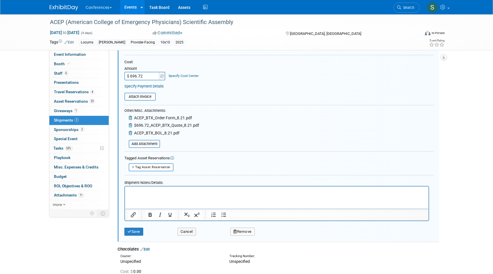
scroll to position [115, 0]
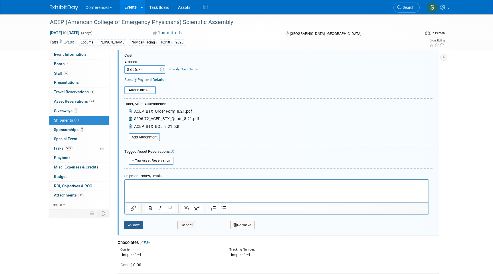
click at [139, 226] on button "Save" at bounding box center [133, 225] width 19 height 8
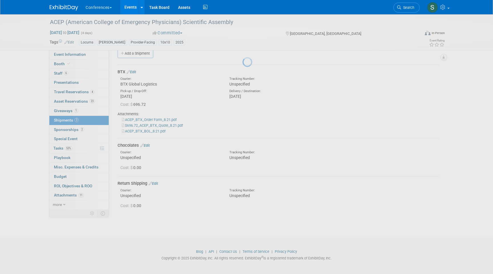
scroll to position [9, 0]
